Goal: Transaction & Acquisition: Purchase product/service

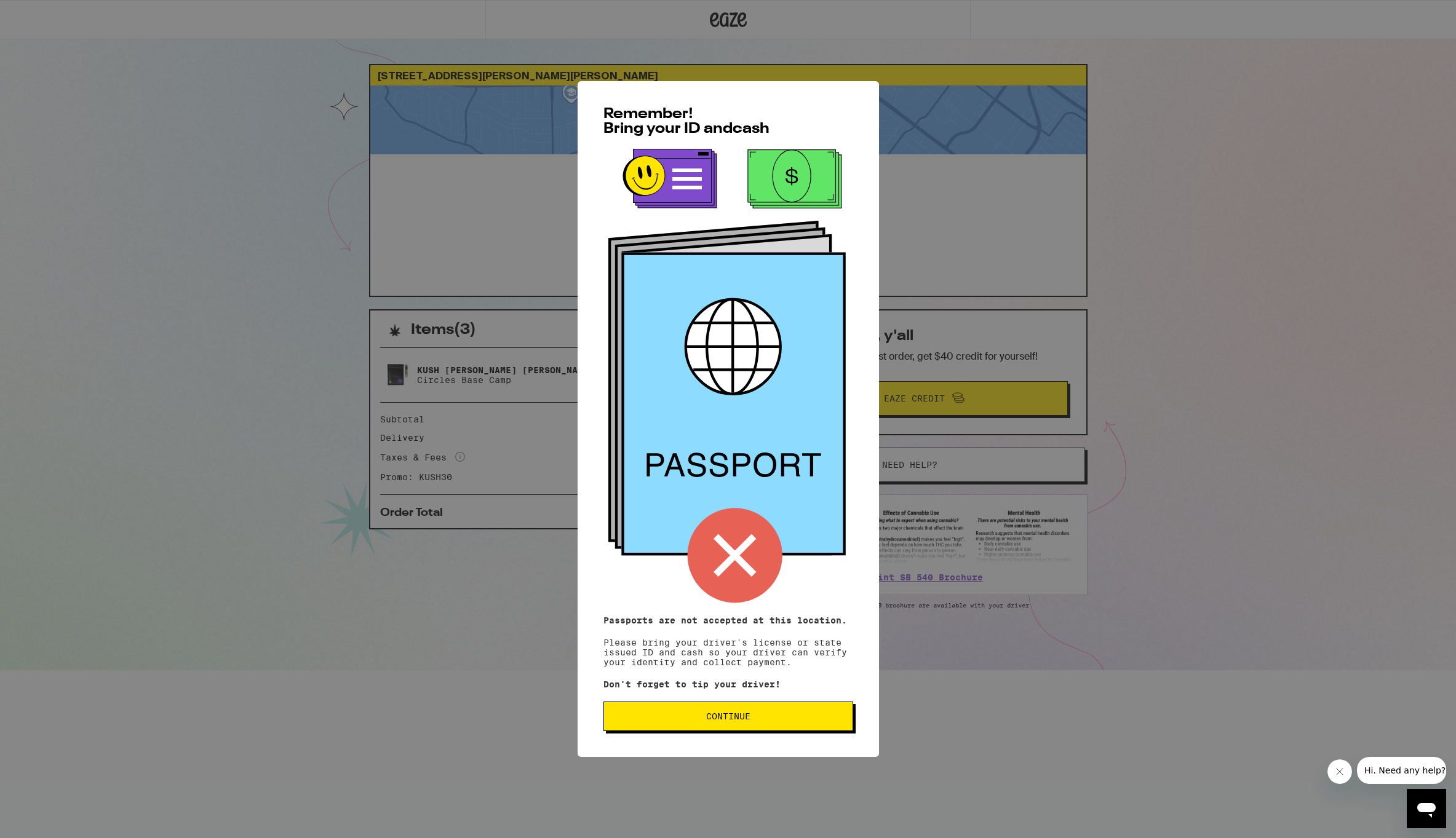
click at [808, 721] on span "Continue" at bounding box center [728, 716] width 229 height 9
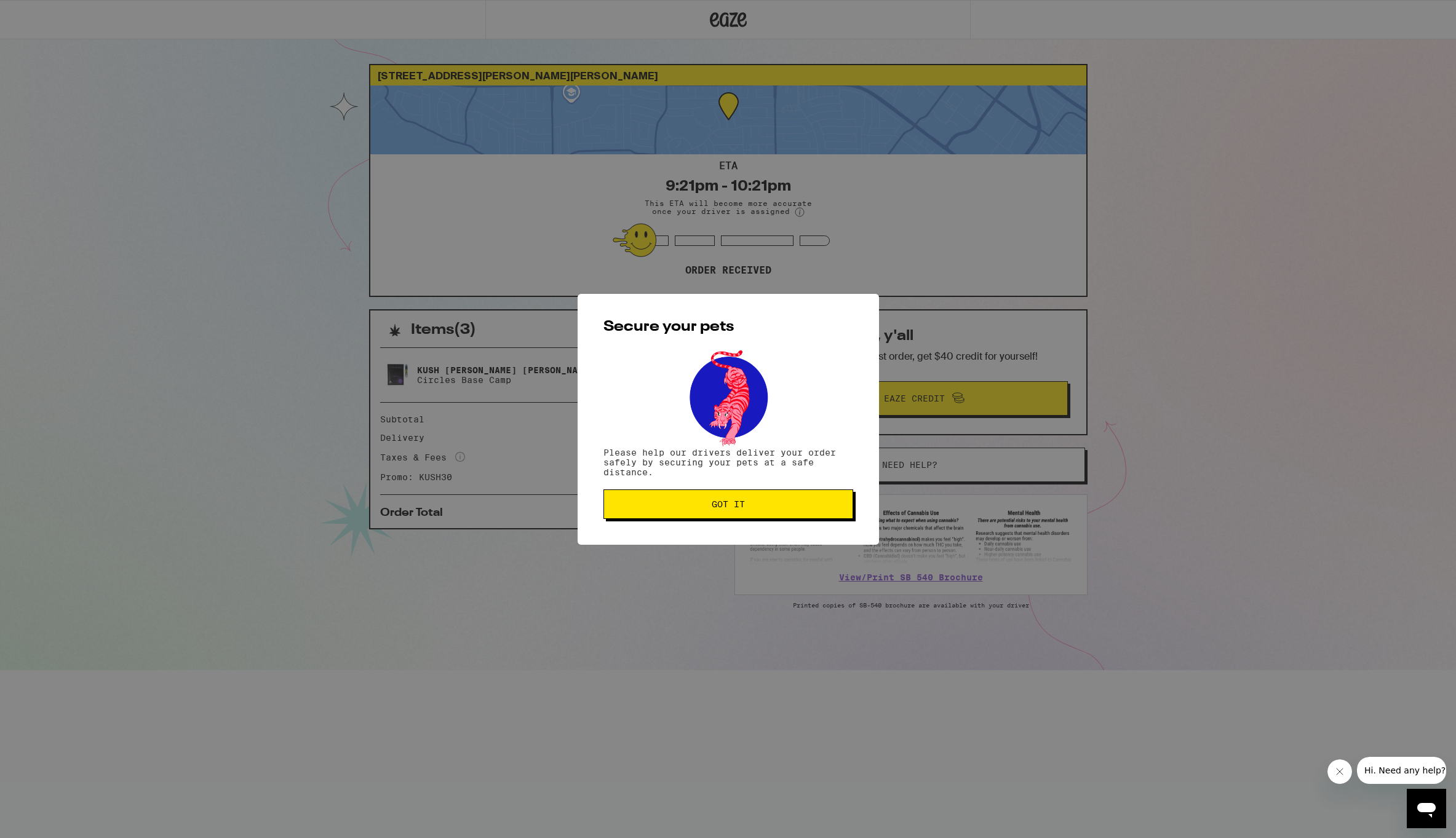
click at [758, 521] on div "Secure your pets Please help our drivers deliver your order safely by securing …" at bounding box center [728, 419] width 301 height 251
click at [754, 500] on button "Got it" at bounding box center [728, 504] width 250 height 30
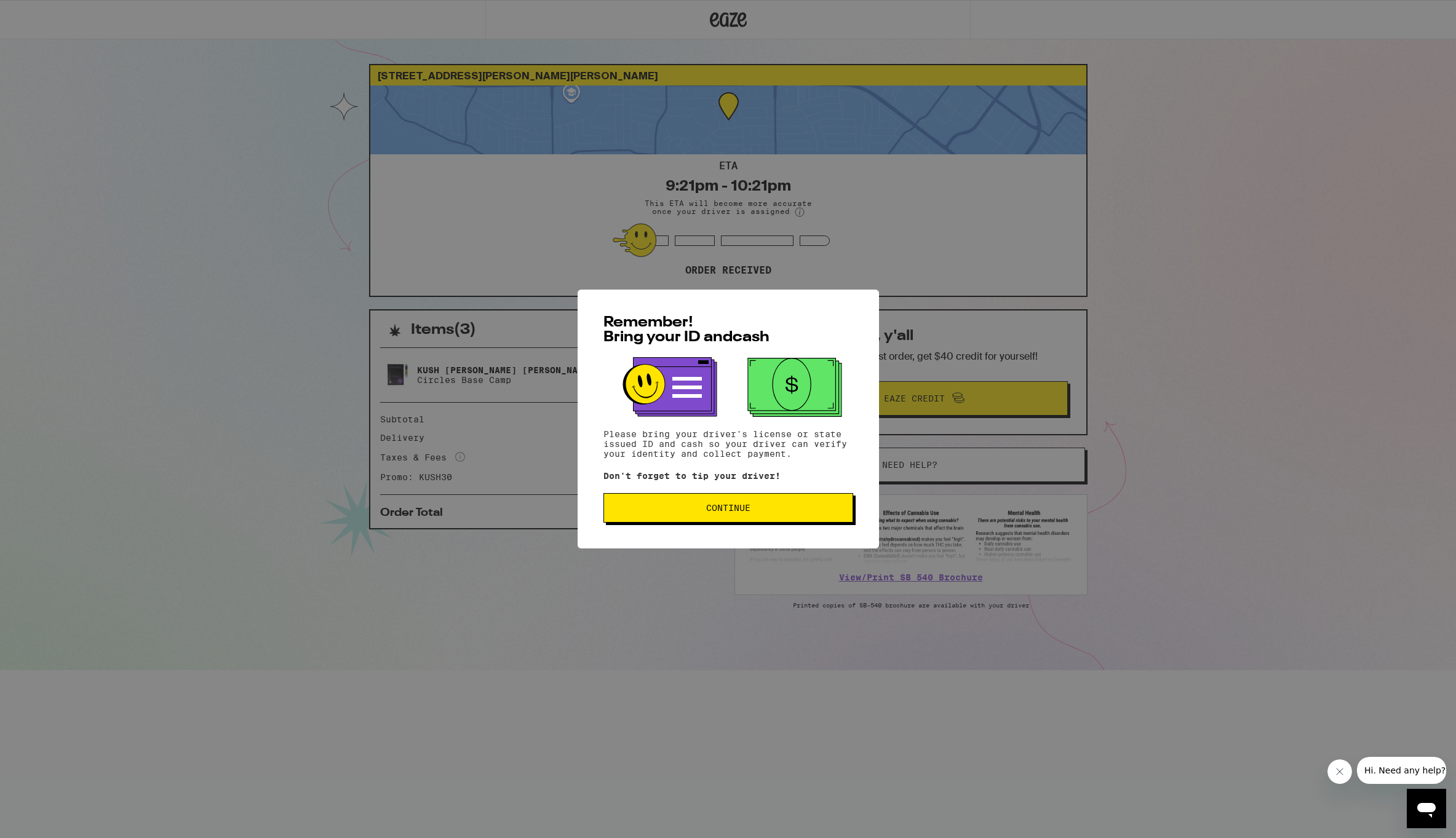
click at [840, 529] on div "Remember! Bring your ID and cash Please bring your driver's license or state is…" at bounding box center [728, 419] width 301 height 259
click at [833, 516] on button "Continue" at bounding box center [728, 508] width 250 height 30
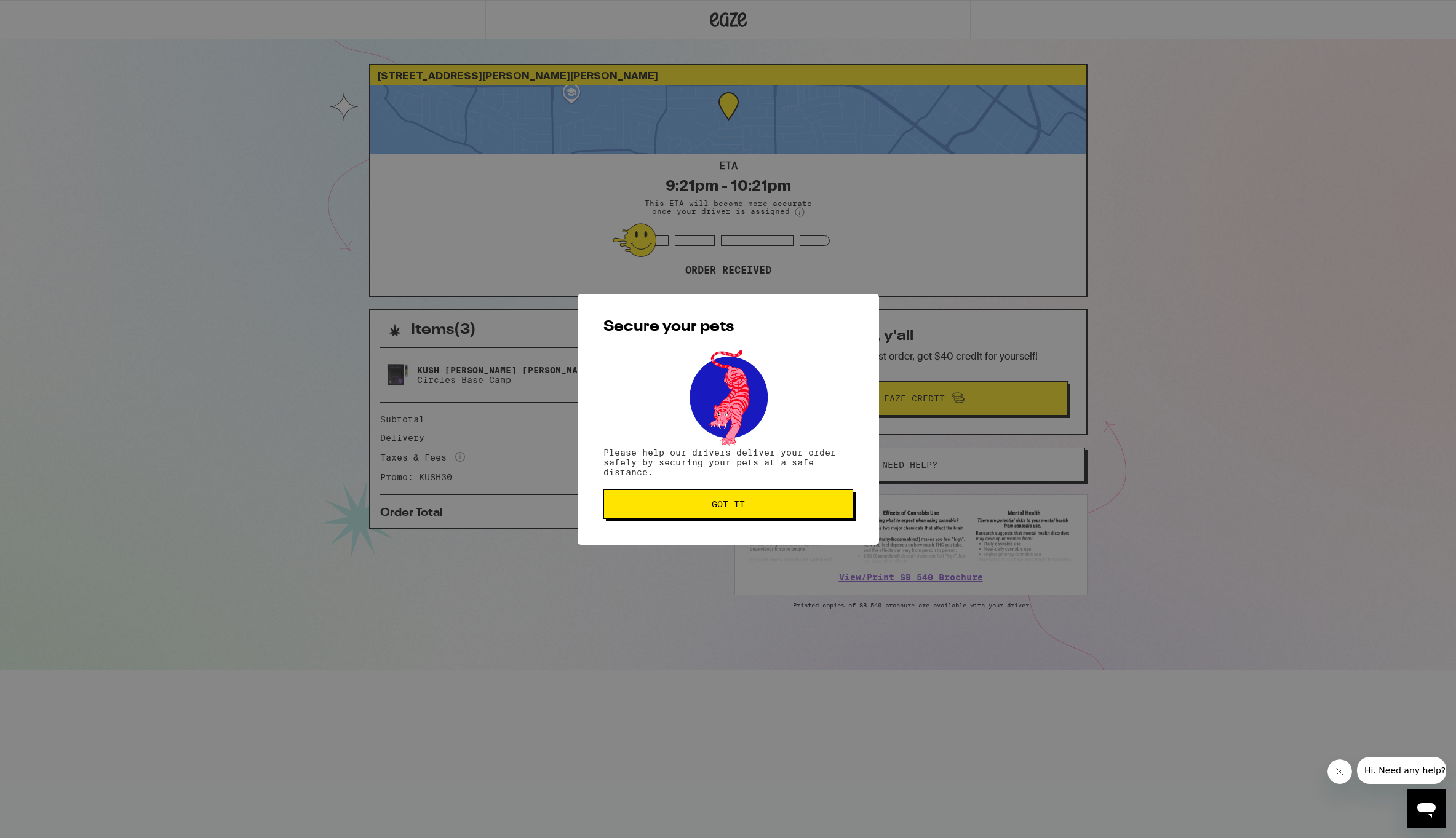
click at [795, 518] on button "Got it" at bounding box center [728, 504] width 250 height 30
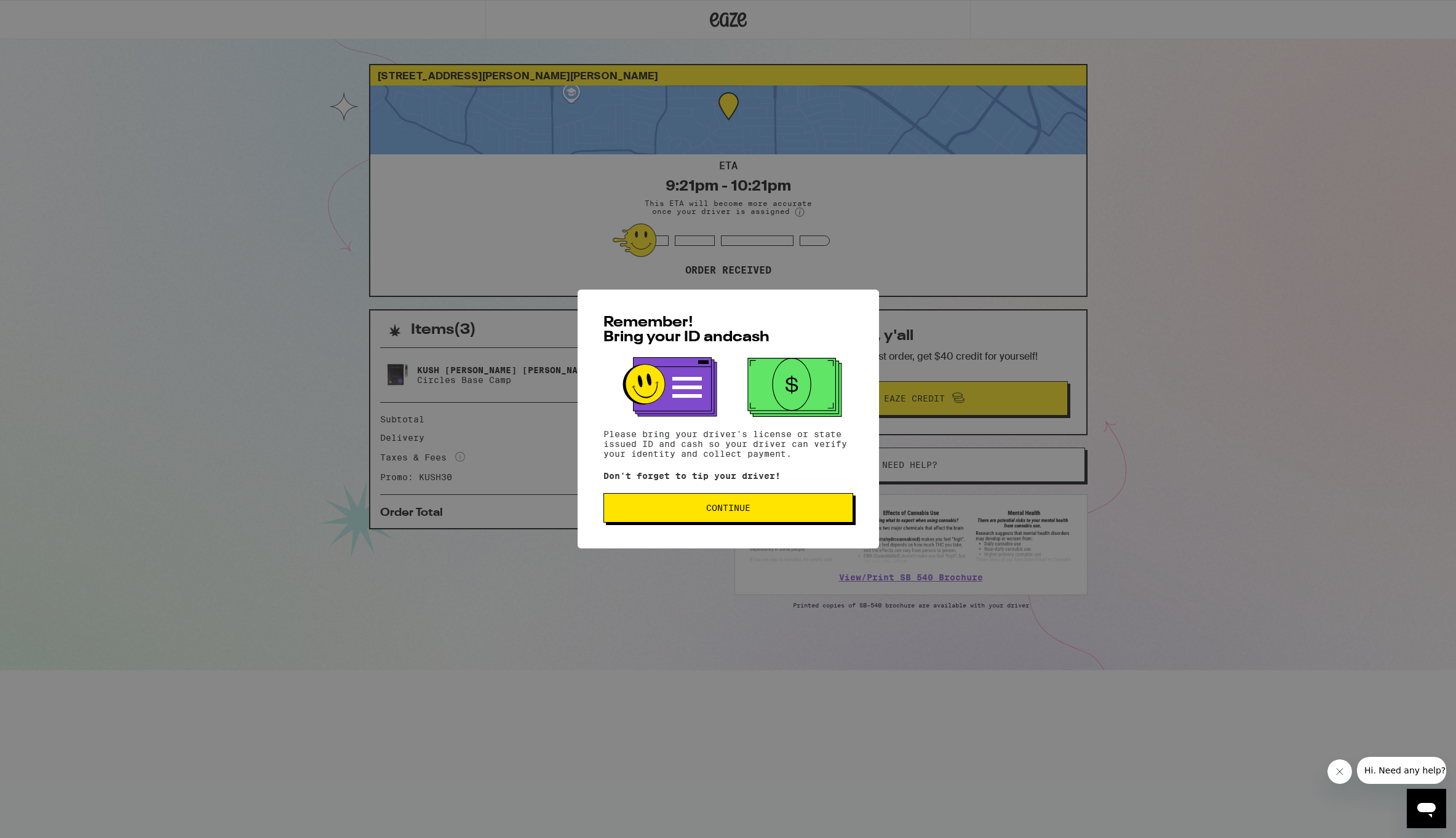
click at [722, 506] on span "Continue" at bounding box center [728, 508] width 44 height 9
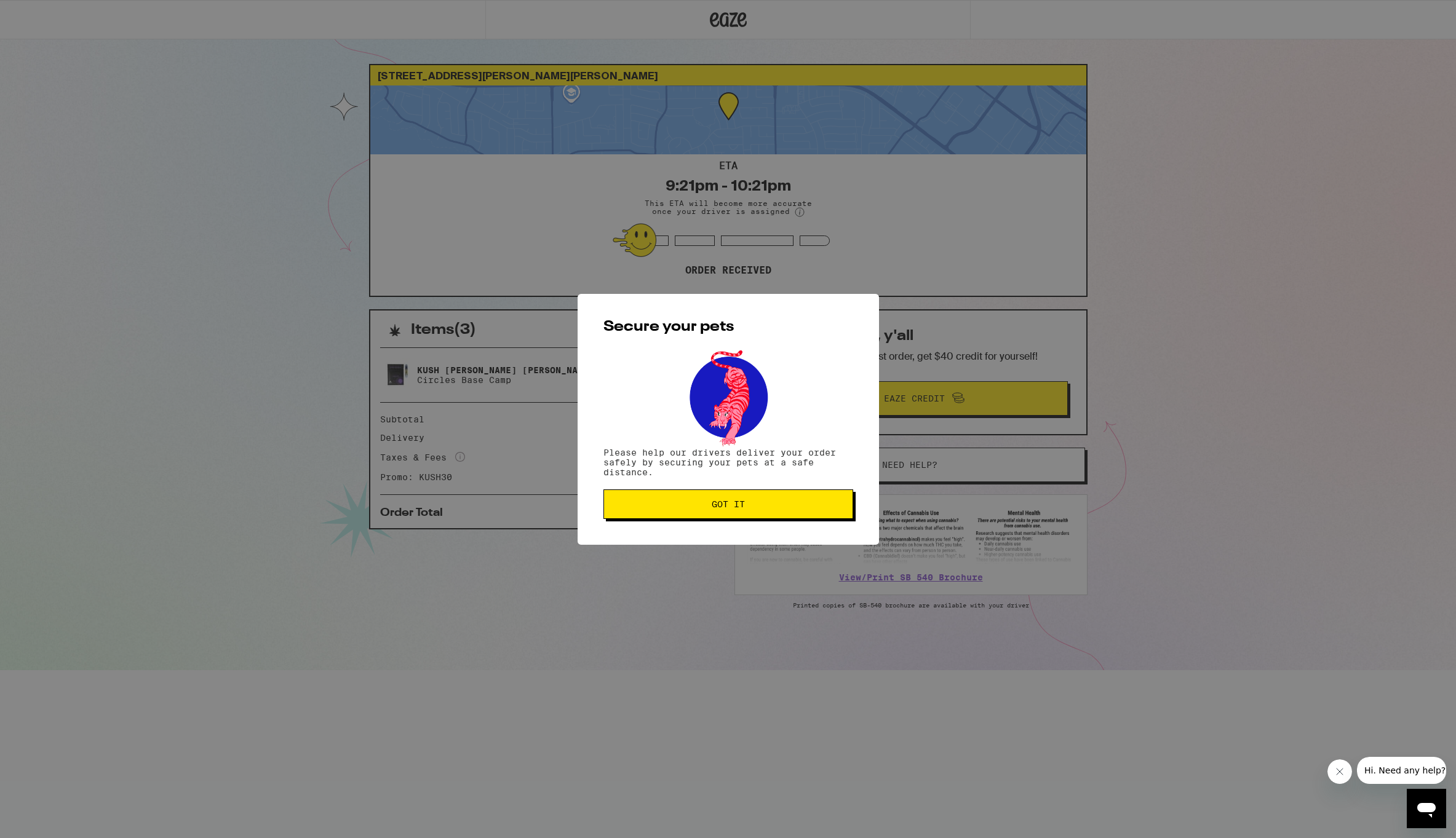
click at [722, 507] on span "Got it" at bounding box center [728, 504] width 33 height 9
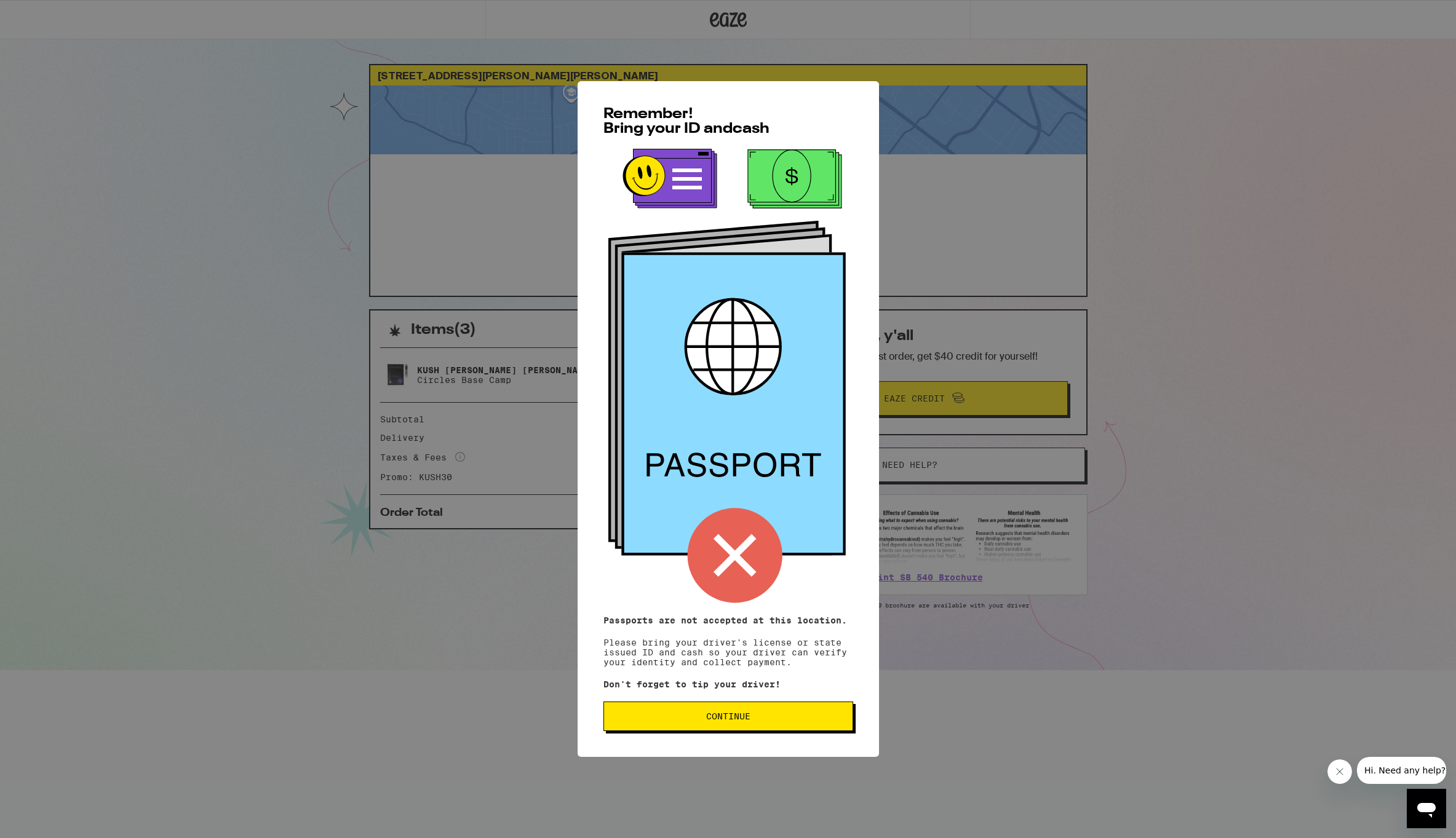
scroll to position [1, 0]
click at [780, 713] on button "Continue" at bounding box center [728, 716] width 250 height 30
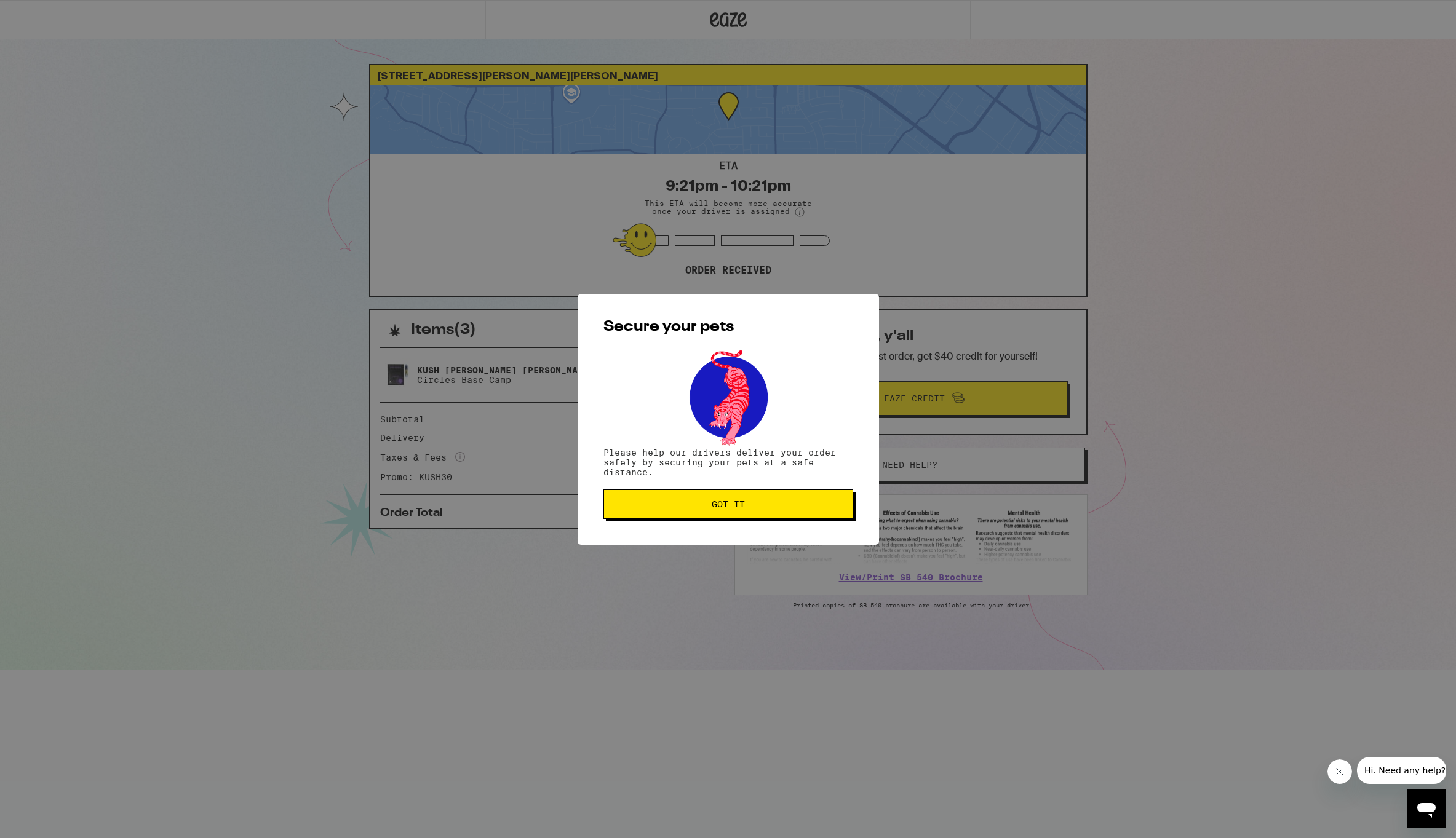
scroll to position [0, 0]
click at [726, 515] on button "Got it" at bounding box center [728, 504] width 250 height 30
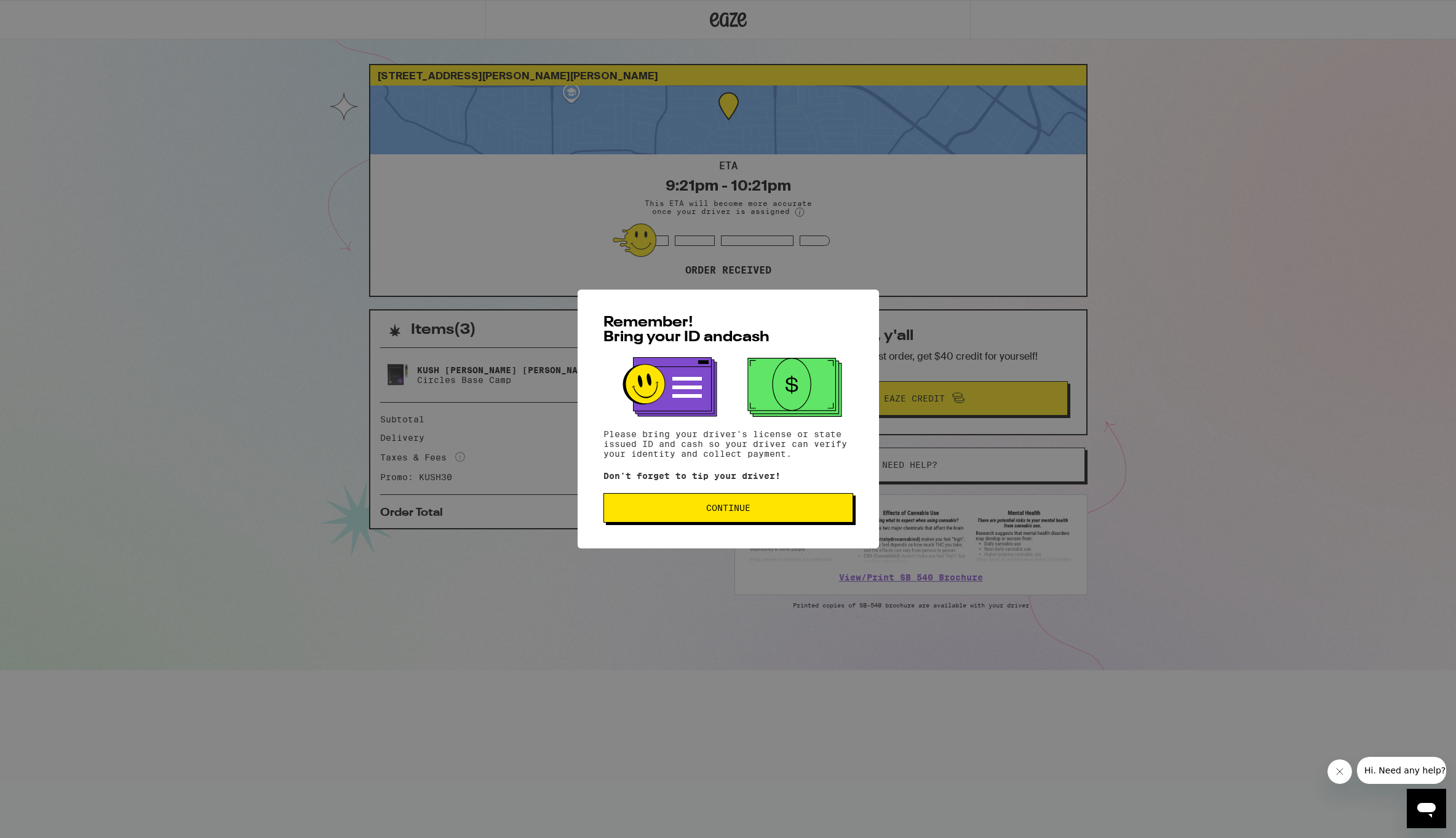
click at [828, 524] on div "Remember! Bring your ID and cash Please bring your driver's license or state is…" at bounding box center [728, 419] width 301 height 259
click at [827, 521] on button "Continue" at bounding box center [728, 508] width 250 height 30
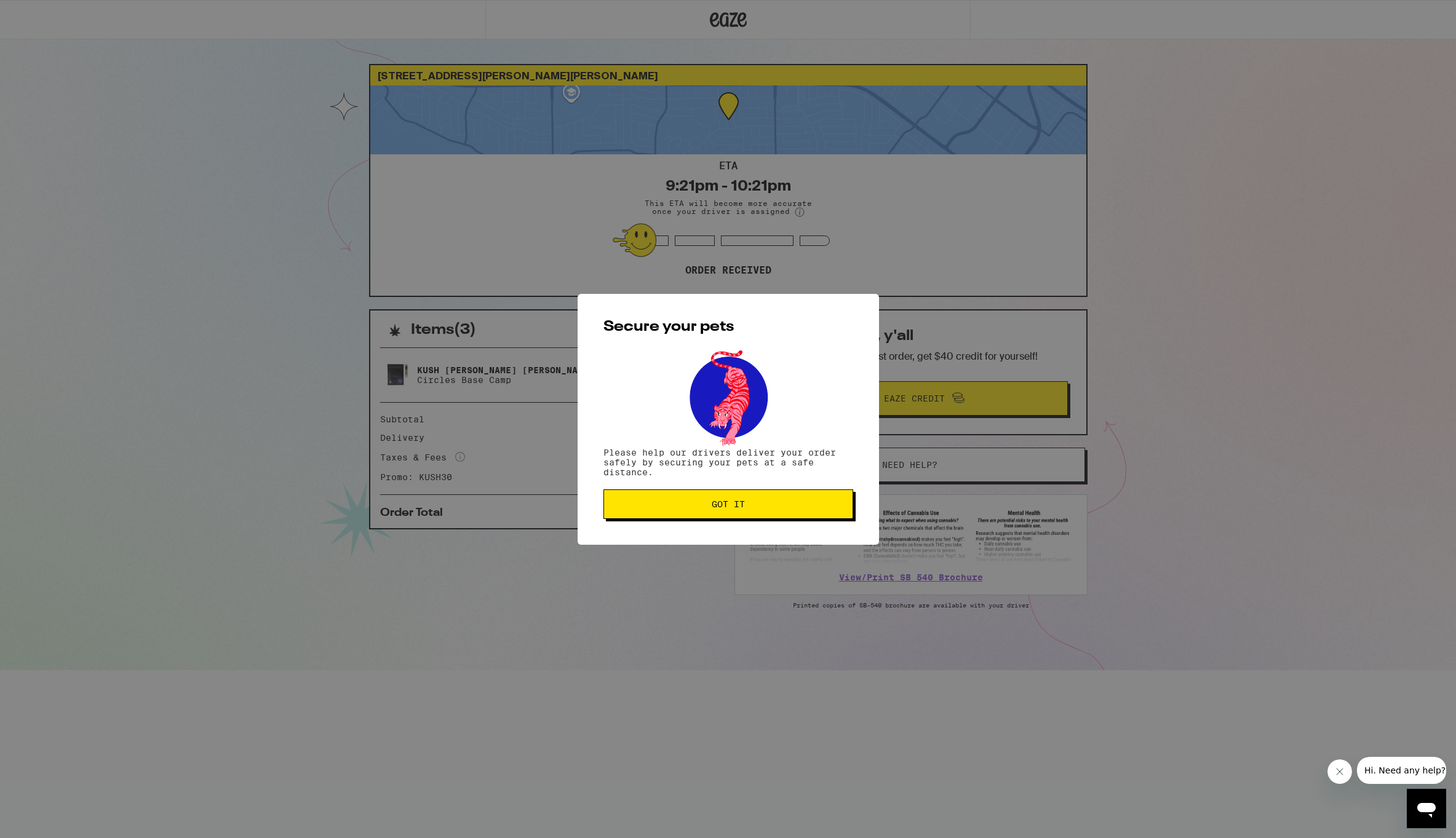
click at [834, 501] on button "Got it" at bounding box center [728, 504] width 250 height 30
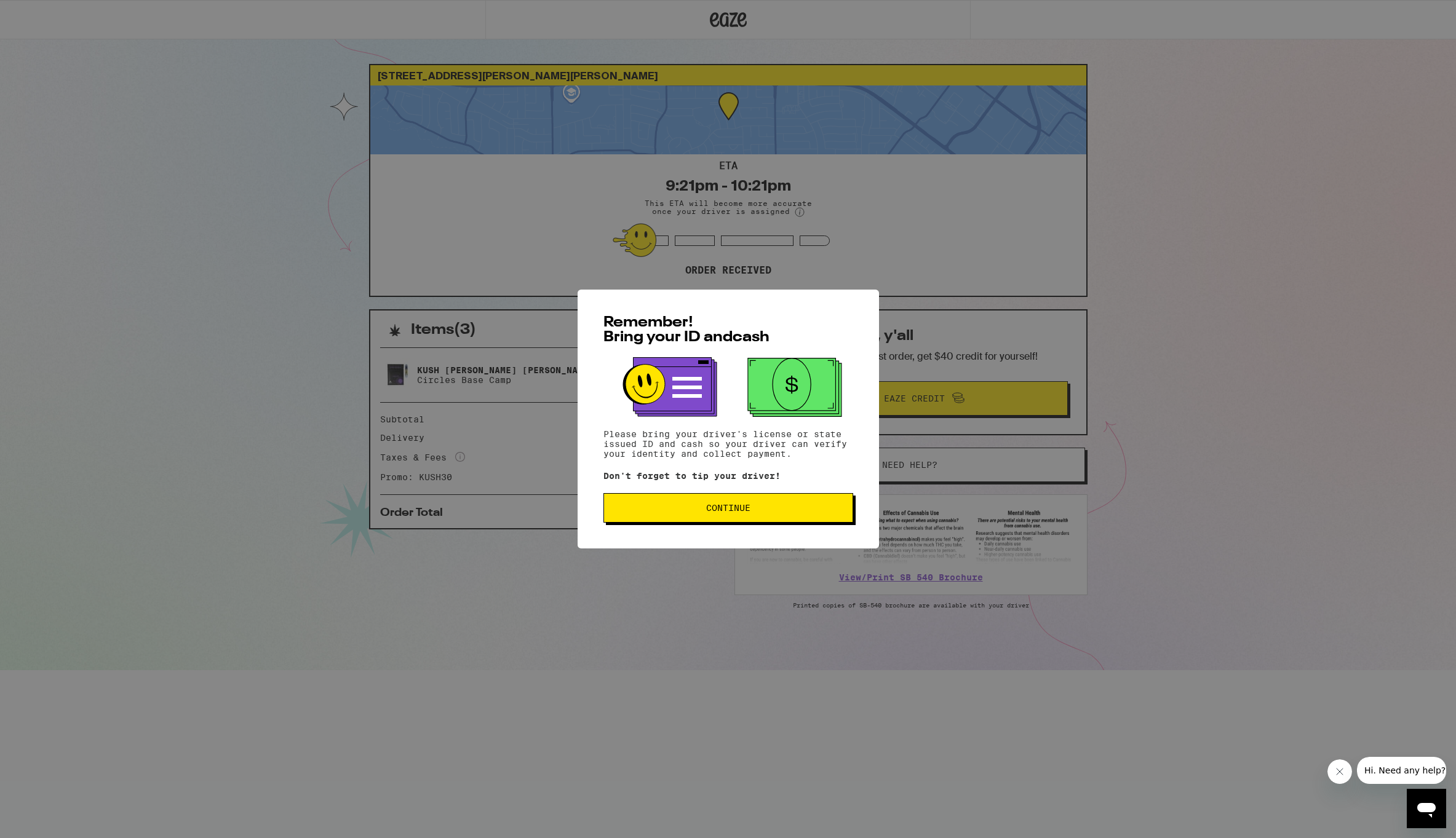
click at [784, 502] on button "Continue" at bounding box center [728, 508] width 250 height 30
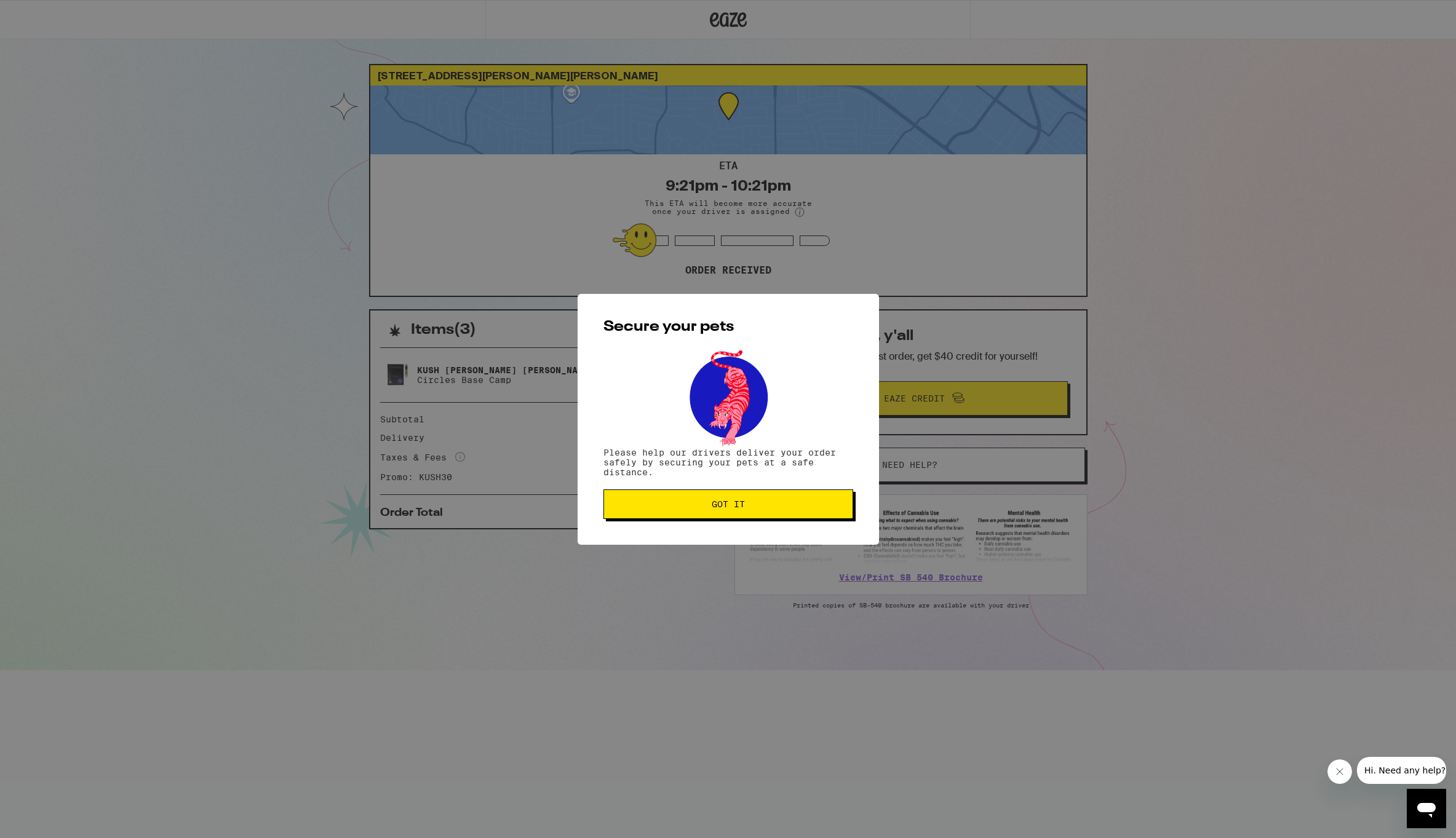
click at [784, 502] on span "Got it" at bounding box center [728, 504] width 229 height 9
